Goal: Contribute content

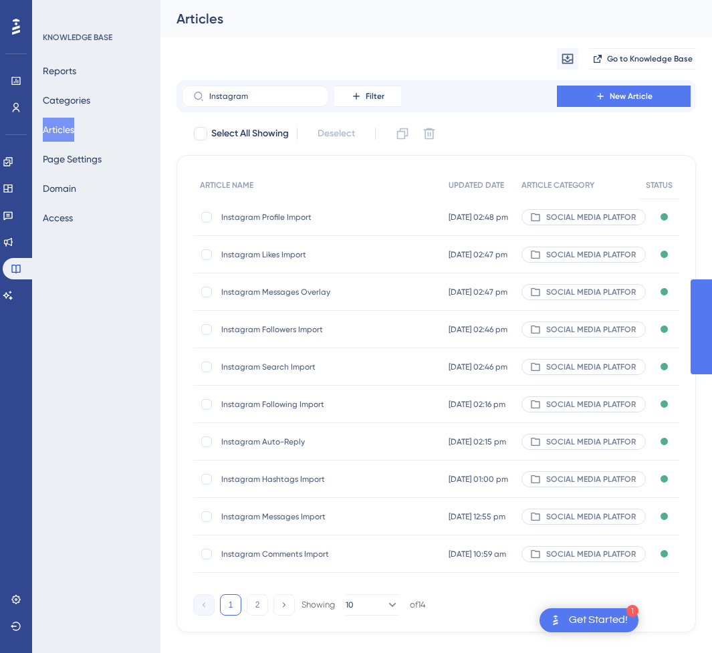
click at [160, 100] on div "Performance Users Engagement Widgets Feedback Product Updates Knowledge Base AI…" at bounding box center [435, 327] width 551 height 654
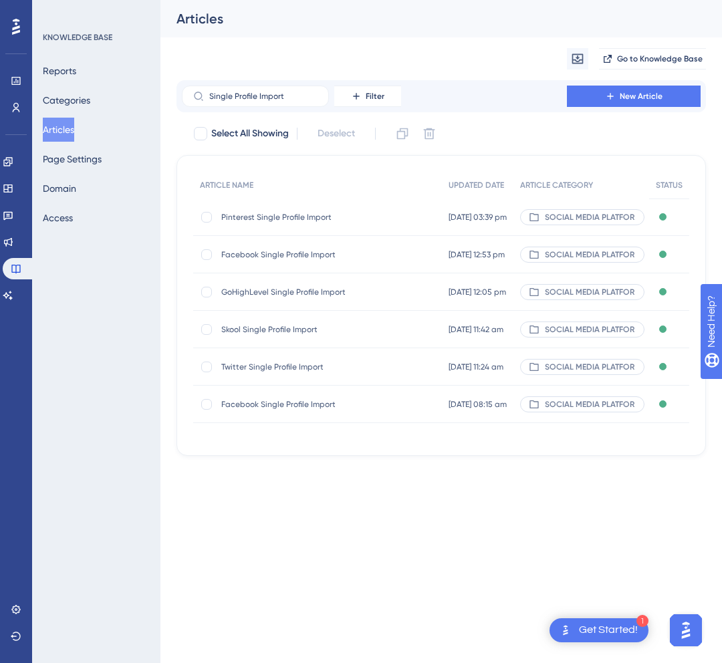
type input "Single Profile Import"
click at [339, 364] on span "Twitter Single Profile Import" at bounding box center [328, 367] width 214 height 11
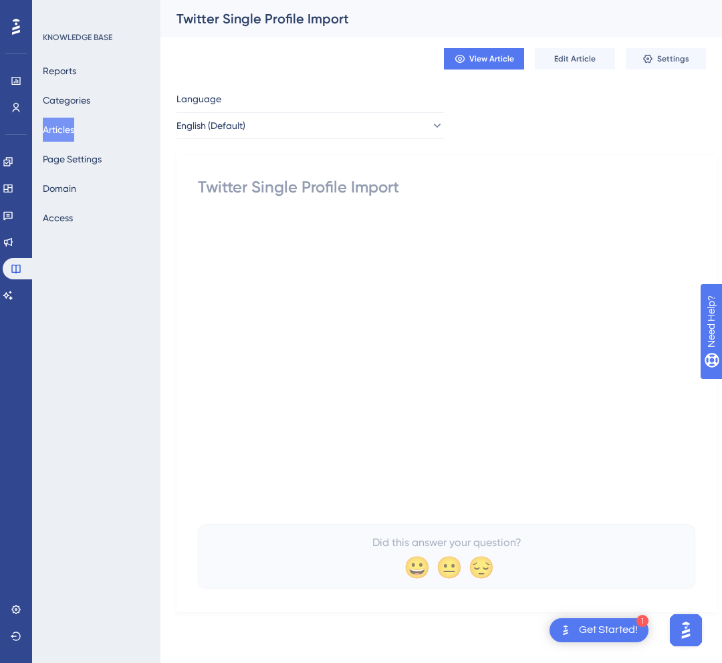
click at [247, 188] on div "Twitter Single Profile Import" at bounding box center [446, 186] width 497 height 21
click at [226, 188] on div "Twitter Single Profile Import" at bounding box center [446, 186] width 497 height 21
click at [579, 55] on span "Edit Article" at bounding box center [574, 58] width 41 height 11
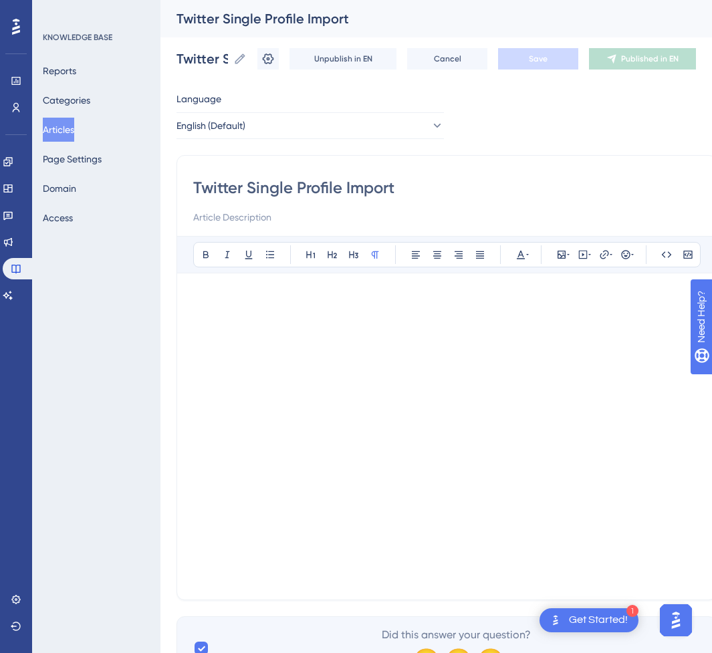
click at [222, 192] on input "Twitter Single Profile Import" at bounding box center [446, 187] width 507 height 21
type input "X Single Profile Import"
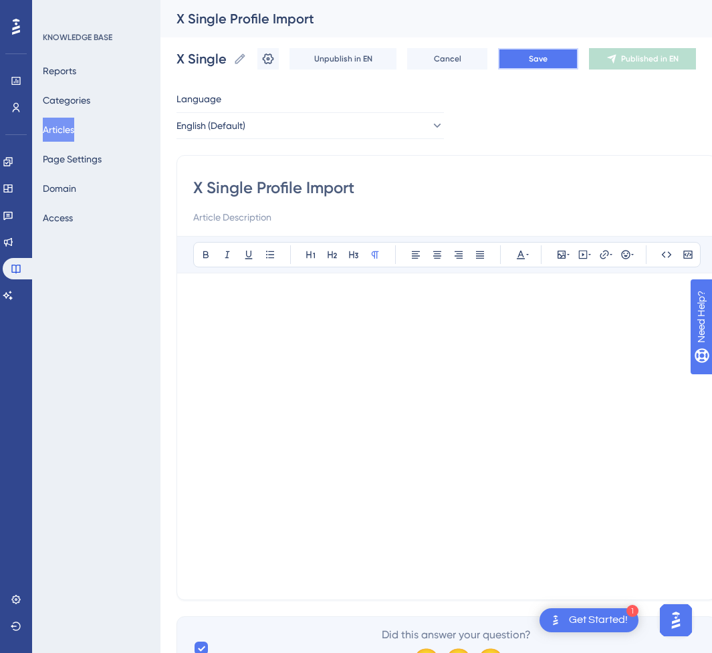
click at [534, 65] on button "Save" at bounding box center [538, 58] width 80 height 21
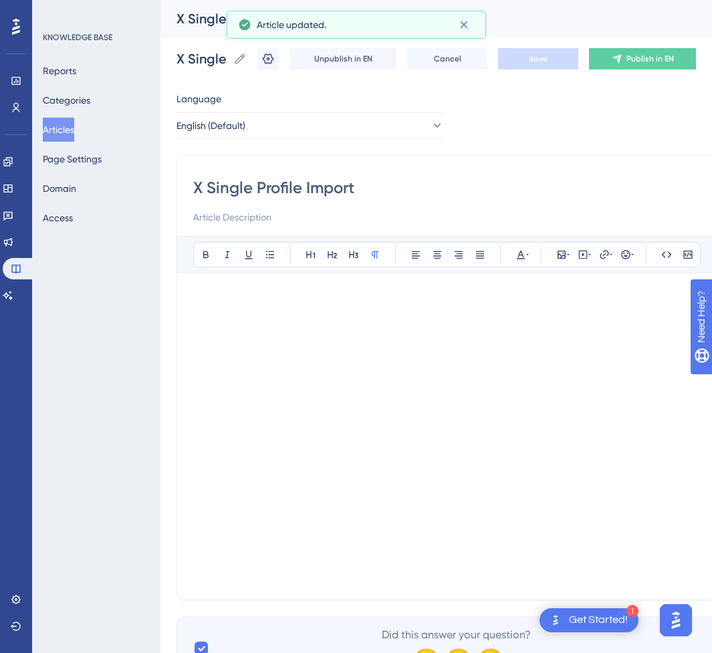
click at [655, 64] on button "Publish in EN" at bounding box center [642, 58] width 107 height 21
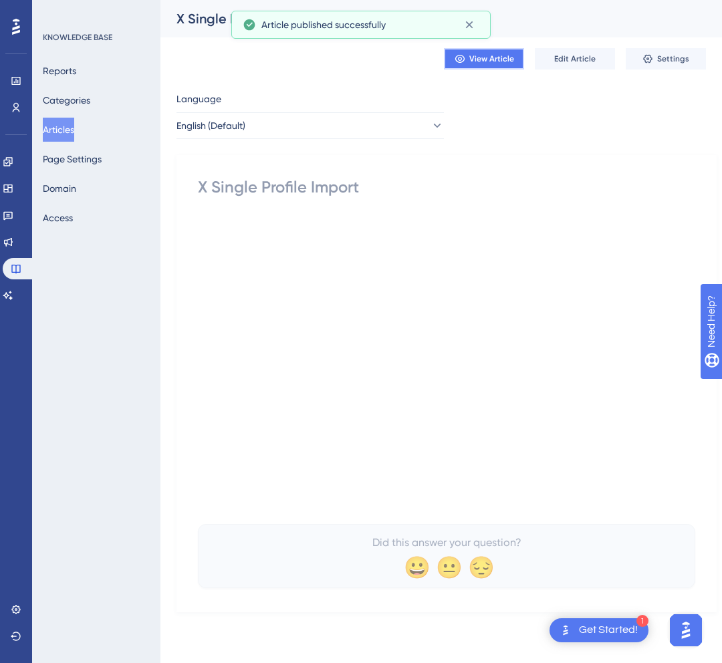
click at [503, 61] on span "View Article" at bounding box center [491, 58] width 45 height 11
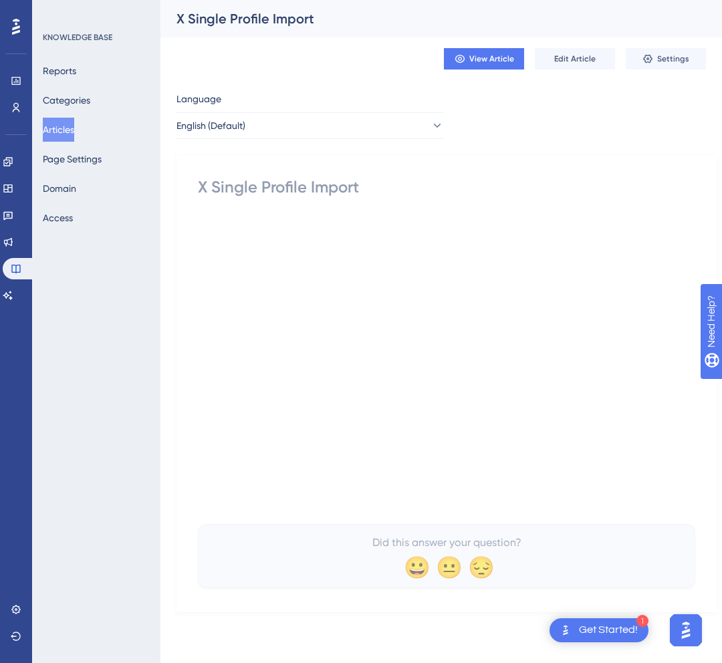
click at [74, 127] on button "Articles" at bounding box center [58, 130] width 31 height 24
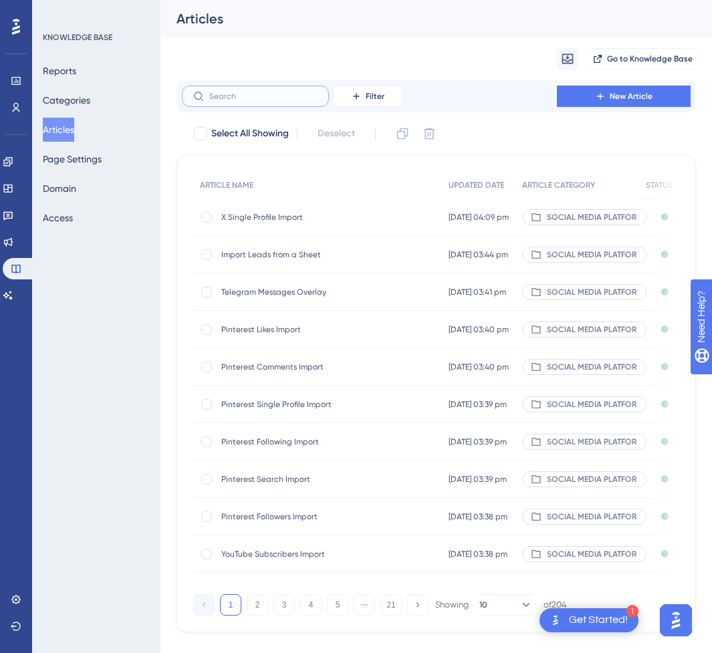
click at [249, 96] on input "text" at bounding box center [263, 96] width 108 height 9
paste input "TikTok Suggested"
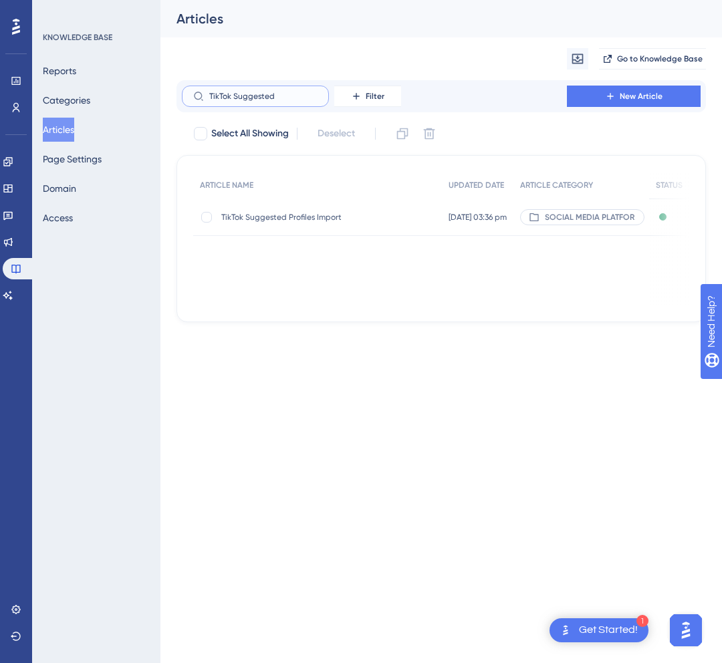
type input "TikTok Suggested"
click at [336, 220] on span "TikTok Suggested Profiles Import" at bounding box center [328, 217] width 214 height 11
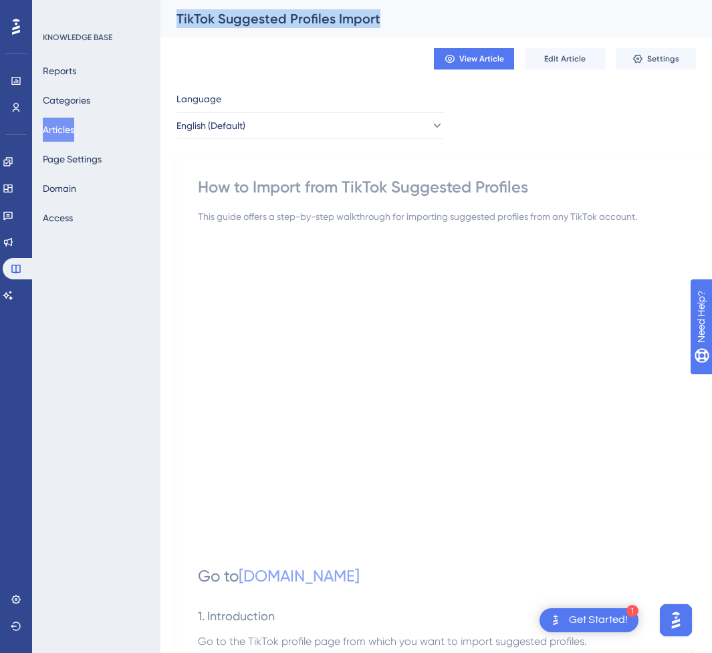
drag, startPoint x: 378, startPoint y: 17, endPoint x: 178, endPoint y: 23, distance: 199.9
click at [178, 23] on div "TikTok Suggested Profiles Import" at bounding box center [419, 18] width 486 height 19
copy div "TikTok Suggested Profiles Import"
click at [511, 187] on div "How to Import from TikTok Suggested Profiles" at bounding box center [446, 186] width 497 height 21
click at [565, 55] on span "Edit Article" at bounding box center [564, 58] width 41 height 11
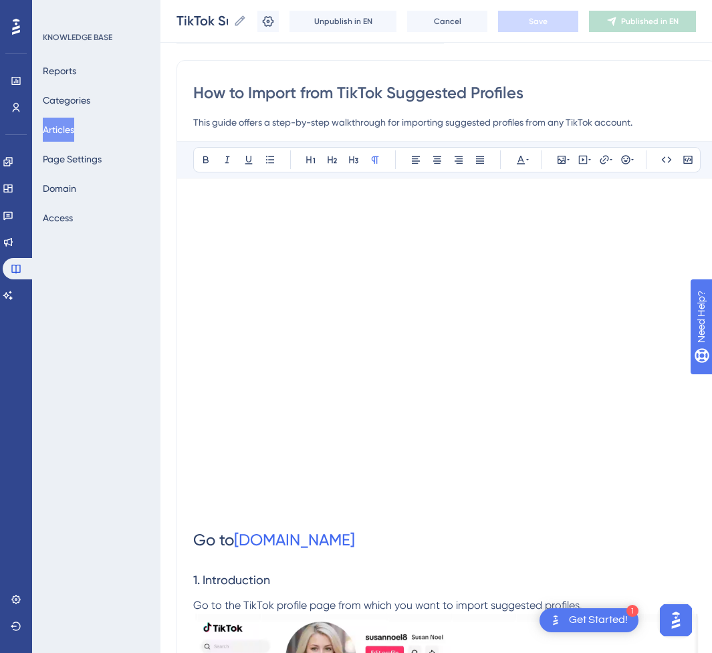
scroll to position [85, 0]
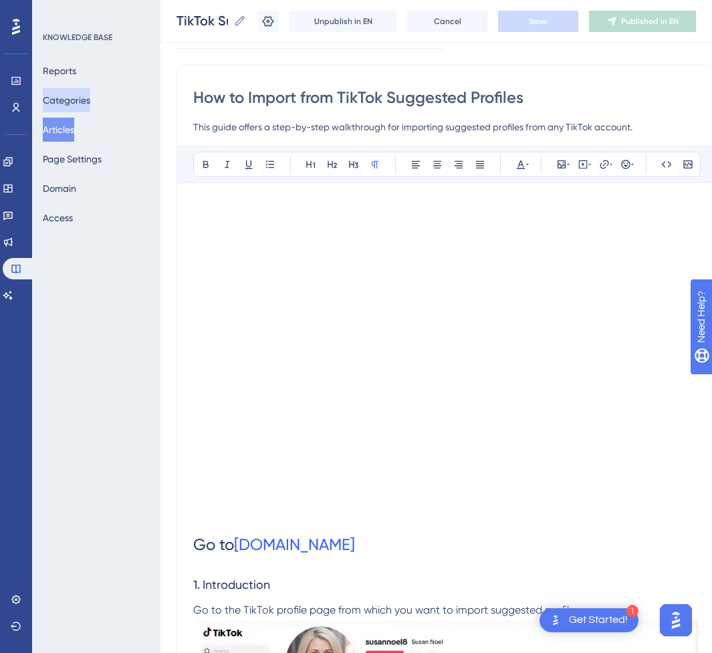
drag, startPoint x: 524, startPoint y: 94, endPoint x: 102, endPoint y: 95, distance: 421.7
paste input "TikTok Suggested Profiles Import"
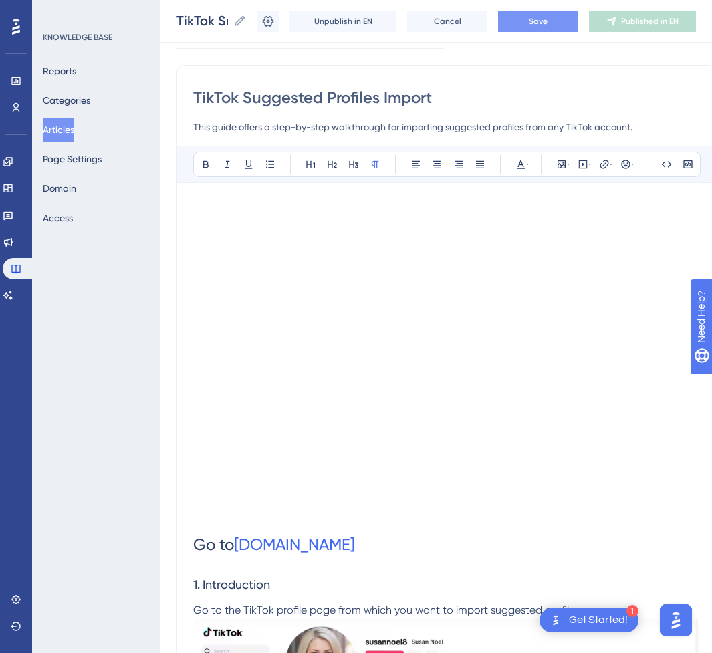
type input "TikTok Suggested Profiles Import"
click at [555, 29] on button "Save" at bounding box center [538, 21] width 80 height 21
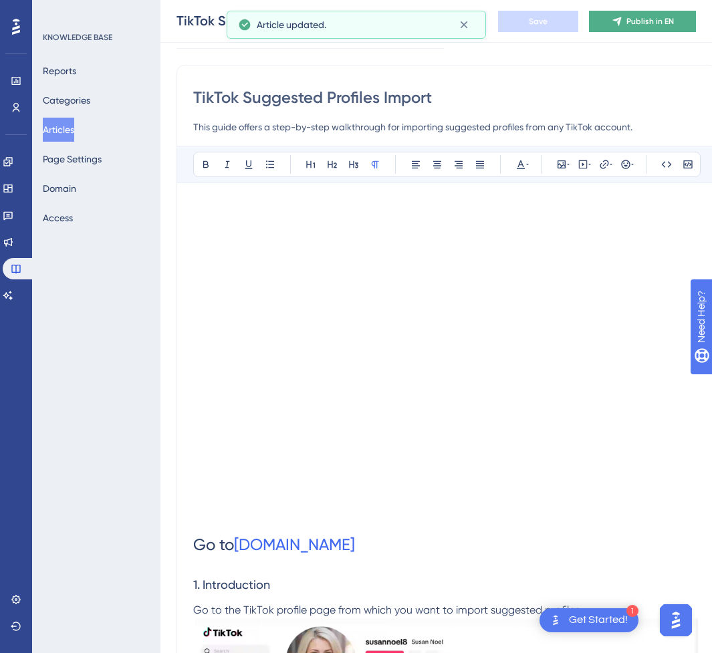
click at [634, 21] on button "Publish in EN" at bounding box center [642, 21] width 107 height 21
